Goal: Information Seeking & Learning: Learn about a topic

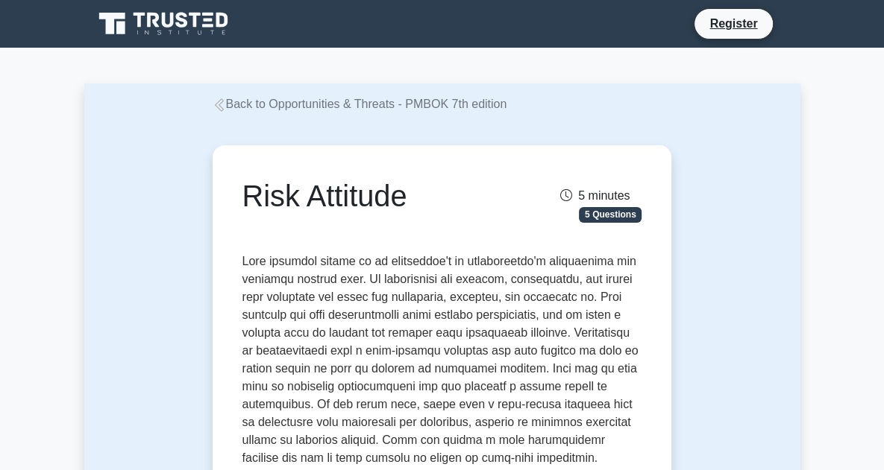
click at [560, 202] on icon at bounding box center [566, 195] width 12 height 13
click at [456, 221] on div "Risk Attitude 5 minutes 5 Questions" at bounding box center [442, 208] width 400 height 66
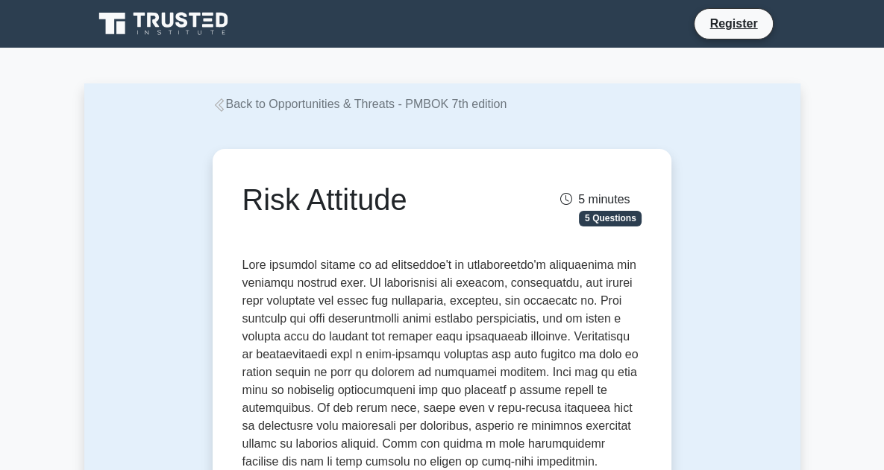
click at [270, 101] on link "Back to Opportunities & Threats - PMBOK 7th edition" at bounding box center [360, 104] width 295 height 13
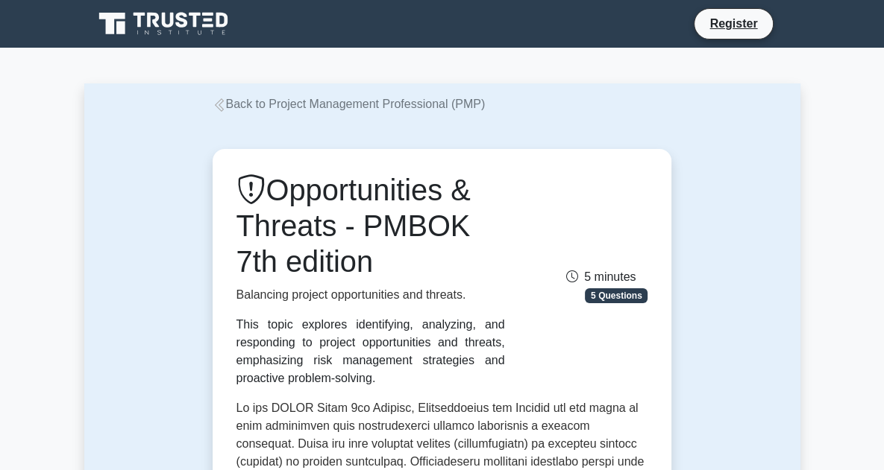
click at [141, 28] on icon at bounding box center [164, 24] width 143 height 28
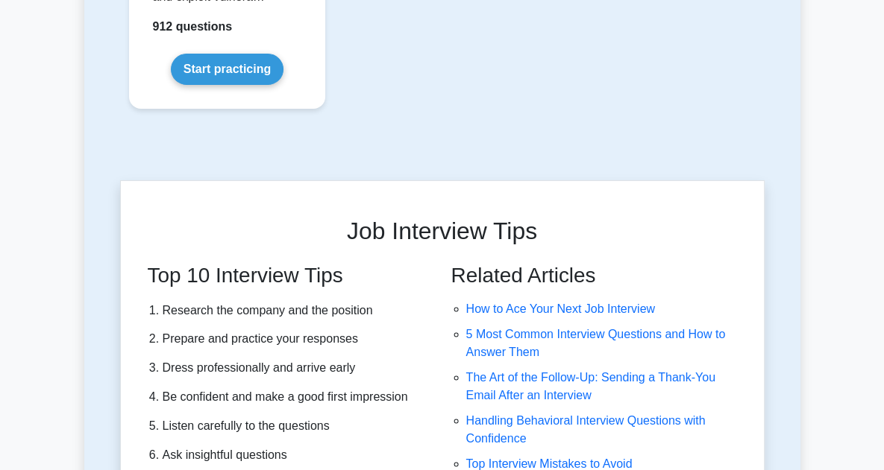
scroll to position [4395, 0]
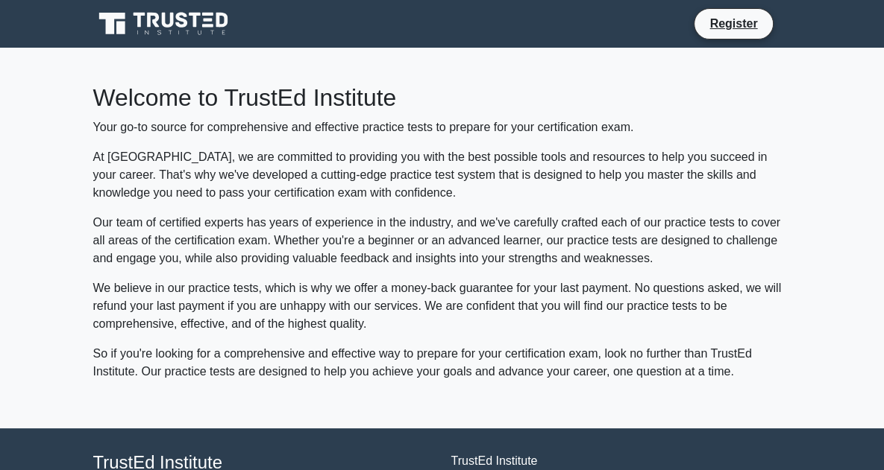
scroll to position [104, 0]
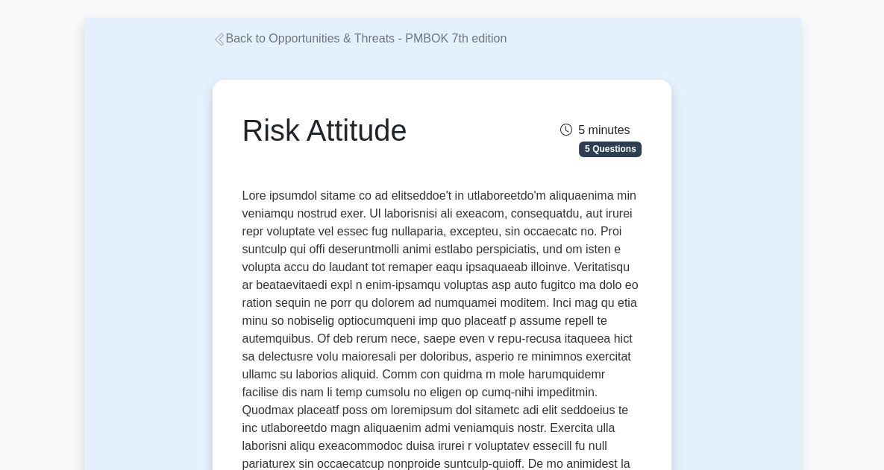
scroll to position [171, 0]
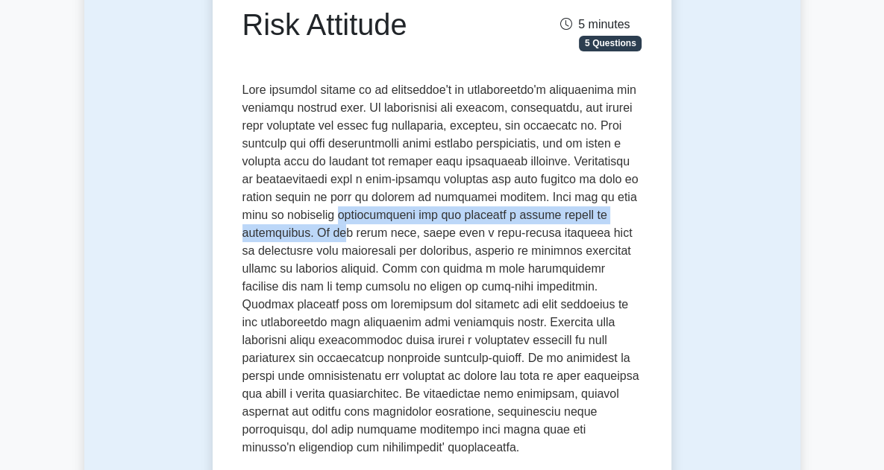
drag, startPoint x: 200, startPoint y: 198, endPoint x: 558, endPoint y: 196, distance: 357.9
click at [558, 196] on p at bounding box center [442, 272] width 400 height 382
